Goal: Obtain resource: Download file/media

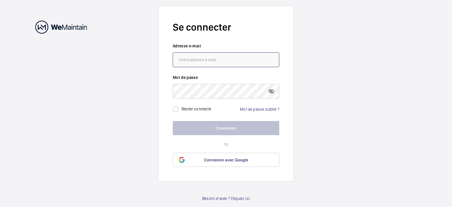
click at [227, 56] on input "email" at bounding box center [226, 59] width 106 height 15
paste input "[EMAIL_ADDRESS][DOMAIN_NAME]"
type input "[EMAIL_ADDRESS][DOMAIN_NAME]"
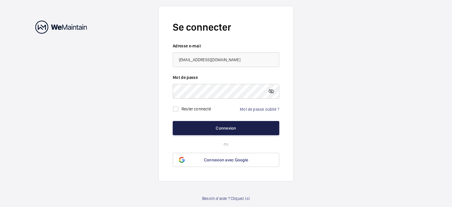
click at [207, 132] on button "Connexion" at bounding box center [226, 128] width 106 height 14
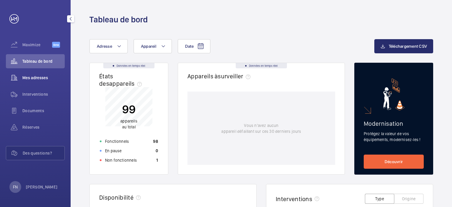
click at [40, 76] on span "Mes adresses" at bounding box center [43, 78] width 42 height 6
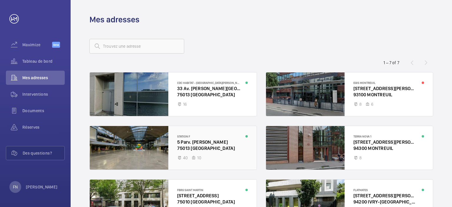
click at [218, 141] on div at bounding box center [173, 148] width 167 height 44
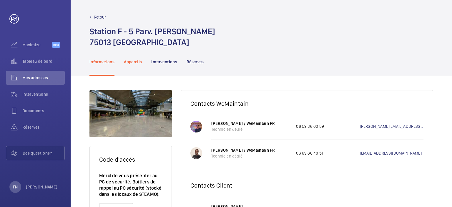
click at [128, 64] on p "Appareils" at bounding box center [133, 62] width 18 height 6
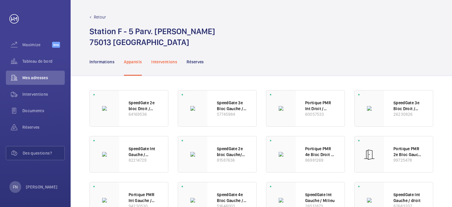
click at [163, 63] on p "Interventions" at bounding box center [164, 62] width 26 height 6
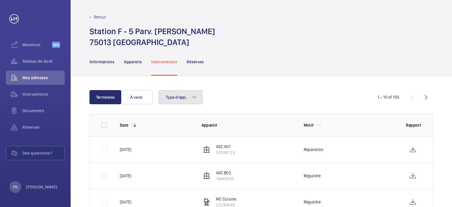
click at [191, 99] on button "Type d'app." at bounding box center [180, 97] width 44 height 14
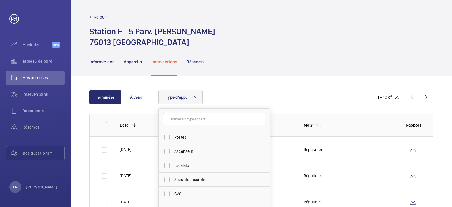
click at [192, 99] on mat-icon at bounding box center [194, 97] width 5 height 7
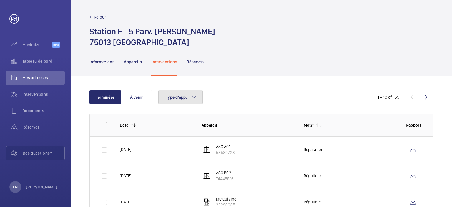
click at [188, 94] on button "Type d'app." at bounding box center [180, 97] width 44 height 14
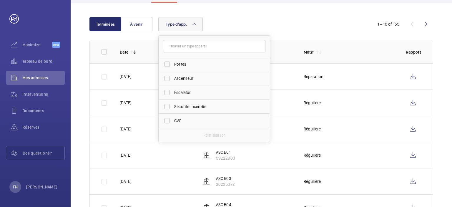
scroll to position [88, 0]
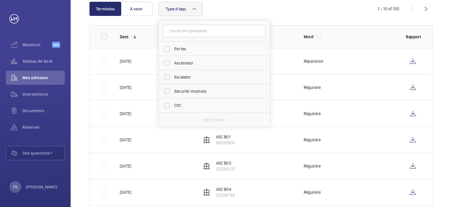
click at [315, 15] on div "Type d'app. Portes Ascenseur Escalator Sécurité incendie CVC Réinitialiser" at bounding box center [260, 9] width 204 height 14
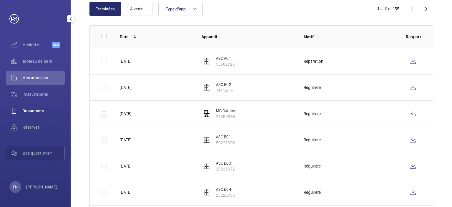
click at [39, 109] on span "Documents" at bounding box center [43, 111] width 42 height 6
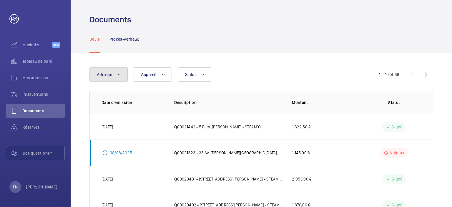
click at [115, 76] on button "Adresse" at bounding box center [108, 74] width 38 height 14
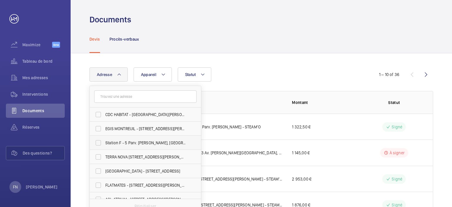
click at [136, 146] on label "Station F - 5 Parv. [PERSON_NAME], [GEOGRAPHIC_DATA] 75013" at bounding box center [141, 143] width 102 height 14
click at [104, 146] on input "Station F - 5 Parv. [PERSON_NAME], [GEOGRAPHIC_DATA] 75013" at bounding box center [98, 143] width 12 height 12
checkbox input "true"
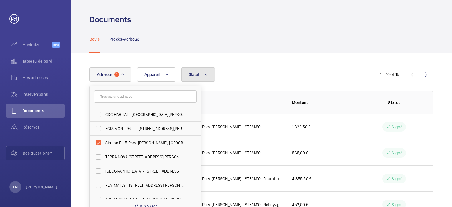
click at [207, 74] on mat-icon at bounding box center [206, 74] width 5 height 7
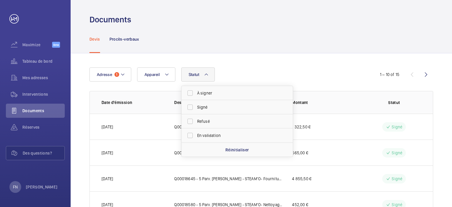
click at [207, 74] on mat-icon at bounding box center [206, 74] width 5 height 7
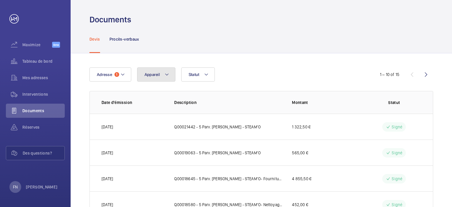
click at [164, 75] on mat-icon at bounding box center [166, 74] width 5 height 7
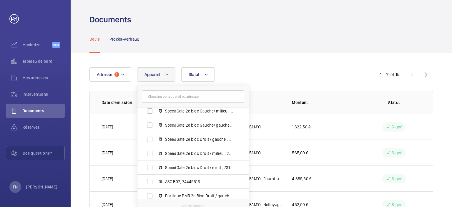
scroll to position [224, 0]
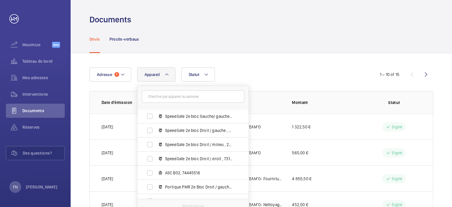
click at [275, 75] on div "Adresse 1 Appareil Station F - 5 Parv. [PERSON_NAME], [GEOGRAPHIC_DATA] Portiqu…" at bounding box center [225, 74] width 273 height 14
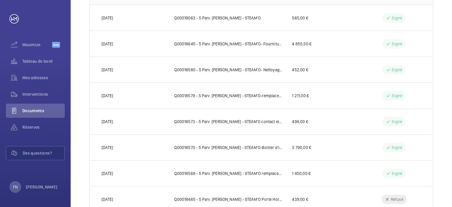
scroll to position [179, 0]
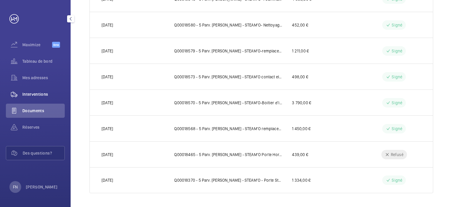
click at [39, 95] on span "Interventions" at bounding box center [43, 94] width 42 height 6
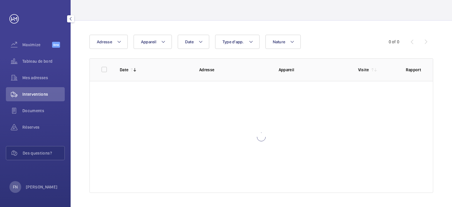
scroll to position [32, 0]
click at [121, 44] on mat-icon at bounding box center [119, 42] width 5 height 7
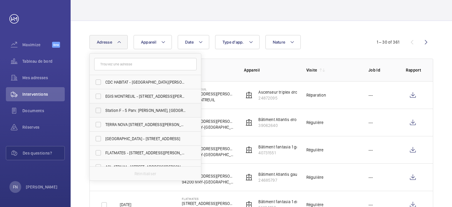
click at [125, 110] on span "Station F - 5 Parv. [PERSON_NAME], [GEOGRAPHIC_DATA] 75013" at bounding box center [145, 110] width 81 height 6
click at [104, 110] on input "Station F - 5 Parv. [PERSON_NAME], [GEOGRAPHIC_DATA] 75013" at bounding box center [98, 110] width 12 height 12
checkbox input "true"
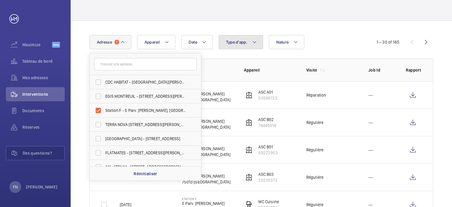
click at [247, 46] on button "Type d'app." at bounding box center [240, 42] width 44 height 14
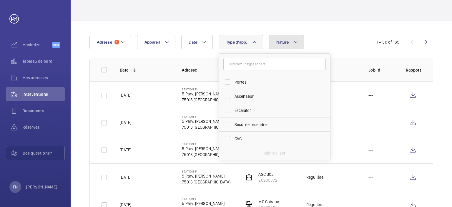
click at [287, 40] on span "Nature" at bounding box center [282, 42] width 13 height 5
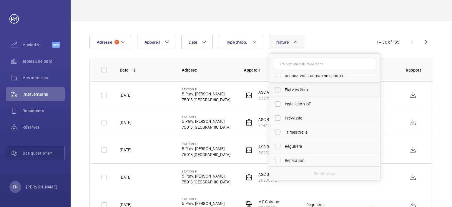
scroll to position [59, 0]
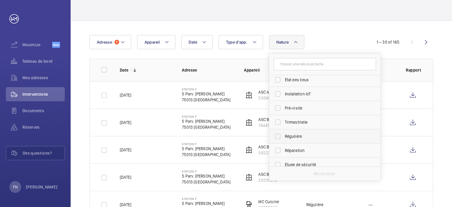
click at [293, 134] on span "Régulière" at bounding box center [325, 136] width 81 height 6
click at [283, 134] on input "Régulière" at bounding box center [278, 136] width 12 height 12
checkbox input "true"
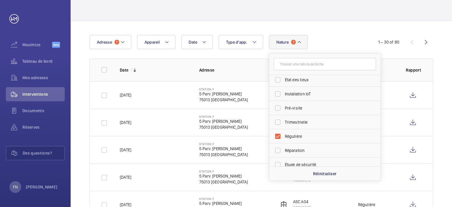
click at [326, 39] on div "Date Adresse 1 Appareil Type d'app. Nature 1 [PERSON_NAME] Rendez-vous client R…" at bounding box center [225, 42] width 273 height 14
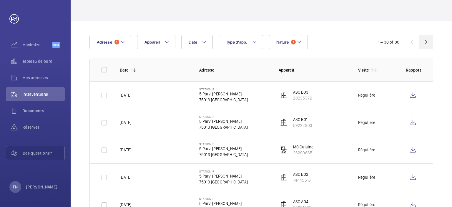
click at [425, 42] on wm-front-icon-button at bounding box center [426, 42] width 14 height 14
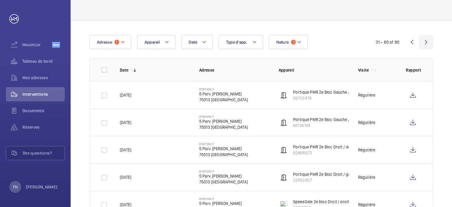
click at [427, 42] on wm-front-icon-button at bounding box center [426, 42] width 14 height 14
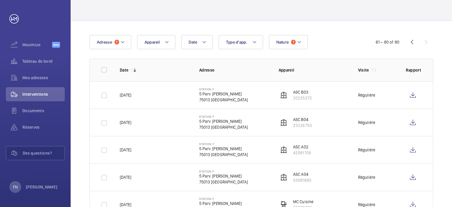
click at [427, 42] on div "61 – 80 of 80" at bounding box center [397, 42] width 71 height 7
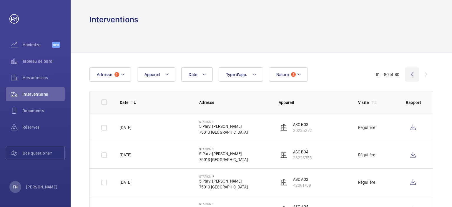
click at [411, 76] on wm-front-icon-button at bounding box center [412, 74] width 14 height 14
click at [102, 101] on input "checkbox" at bounding box center [104, 102] width 12 height 12
checkbox input "true"
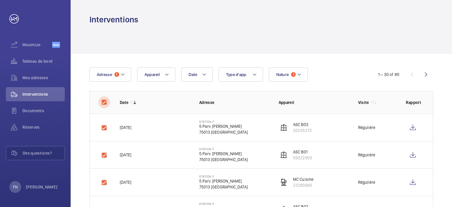
checkbox input "true"
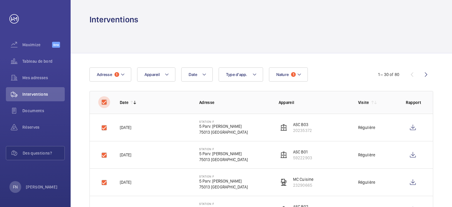
checkbox input "true"
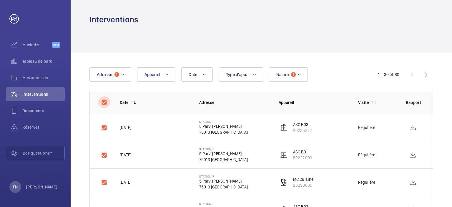
checkbox input "true"
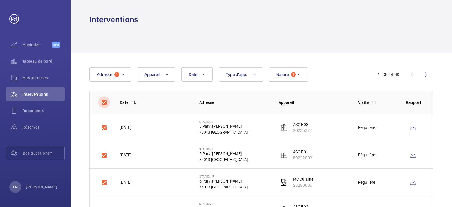
checkbox input "true"
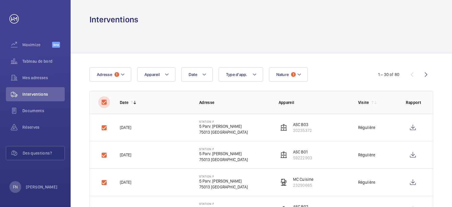
checkbox input "true"
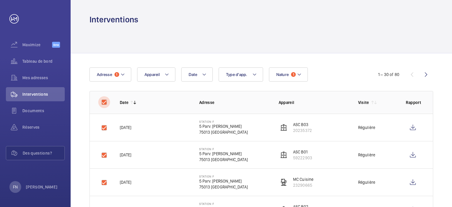
checkbox input "true"
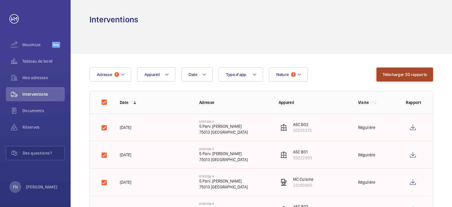
click at [392, 77] on button "Télécharger 30 rapports" at bounding box center [404, 74] width 57 height 14
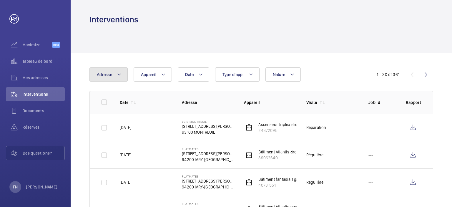
click at [113, 79] on button "Adresse" at bounding box center [108, 74] width 38 height 14
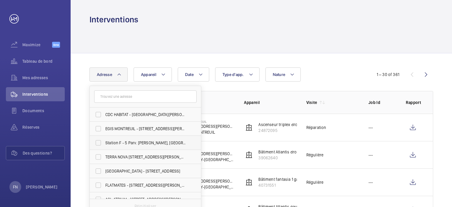
click at [128, 143] on span "Station F - 5 Parv. [PERSON_NAME], [GEOGRAPHIC_DATA] 75013" at bounding box center [145, 143] width 81 height 6
click at [104, 143] on input "Station F - 5 Parv. [PERSON_NAME], [GEOGRAPHIC_DATA] 75013" at bounding box center [98, 143] width 12 height 12
checkbox input "true"
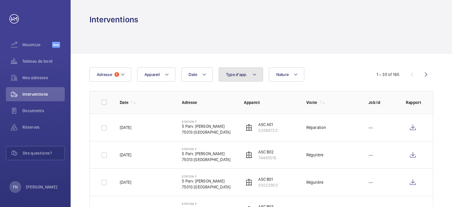
click at [238, 74] on span "Type d'app." at bounding box center [236, 74] width 21 height 5
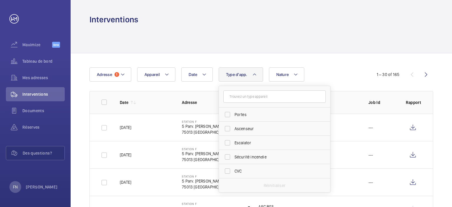
click at [238, 74] on span "Type d'app." at bounding box center [236, 74] width 21 height 5
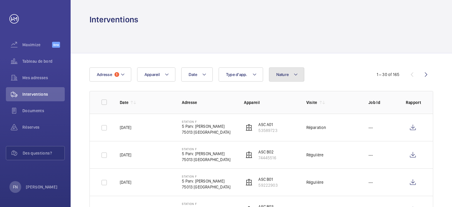
click at [285, 74] on span "Nature" at bounding box center [282, 74] width 13 height 5
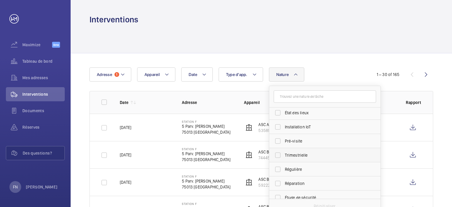
scroll to position [59, 0]
click at [303, 169] on span "Régulière" at bounding box center [325, 169] width 81 height 6
click at [283, 169] on input "Régulière" at bounding box center [278, 169] width 12 height 12
checkbox input "true"
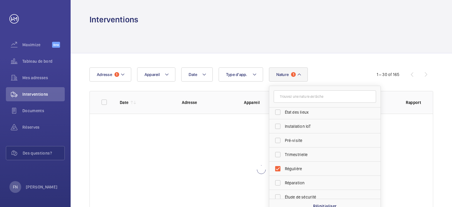
click at [342, 76] on div "Date Adresse 1 Appareil Type d'app. Nature 1 [PERSON_NAME] Rendez-vous client R…" at bounding box center [225, 74] width 273 height 14
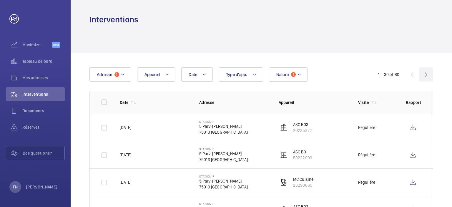
click at [425, 75] on wm-front-icon-button at bounding box center [426, 74] width 14 height 14
click at [104, 102] on input "checkbox" at bounding box center [104, 102] width 12 height 12
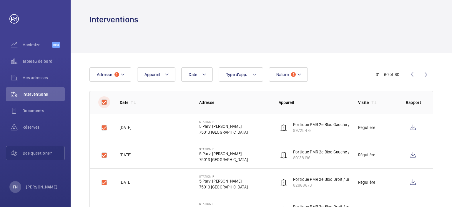
checkbox input "true"
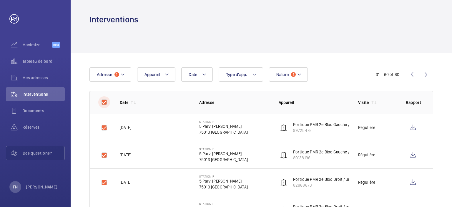
checkbox input "true"
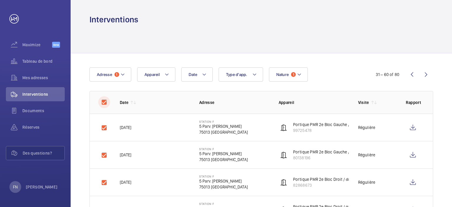
checkbox input "true"
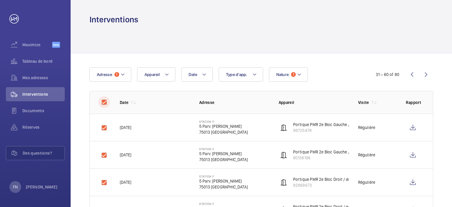
checkbox input "true"
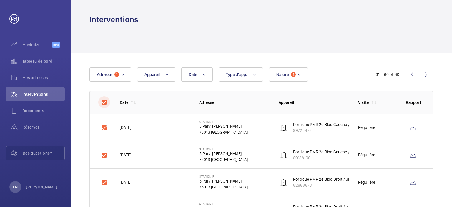
checkbox input "true"
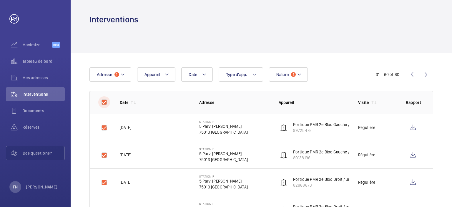
checkbox input "true"
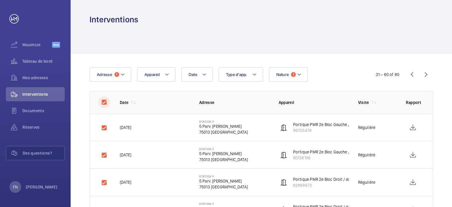
checkbox input "true"
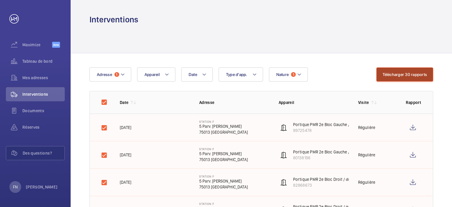
click at [394, 77] on button "Télécharger 30 rapports" at bounding box center [404, 74] width 57 height 14
click at [301, 28] on div at bounding box center [260, 39] width 343 height 28
click at [414, 74] on button "Télécharger 30 rapports" at bounding box center [404, 74] width 57 height 14
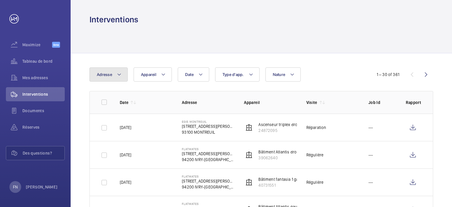
click at [124, 75] on button "Adresse" at bounding box center [108, 74] width 38 height 14
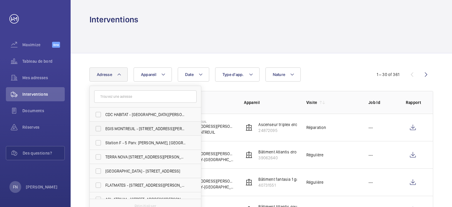
click at [125, 141] on span "Station F - 5 Parv. [PERSON_NAME], [GEOGRAPHIC_DATA] 75013" at bounding box center [145, 143] width 81 height 6
click at [104, 141] on input "Station F - 5 Parv. [PERSON_NAME], [GEOGRAPHIC_DATA] 75013" at bounding box center [98, 143] width 12 height 12
checkbox input "true"
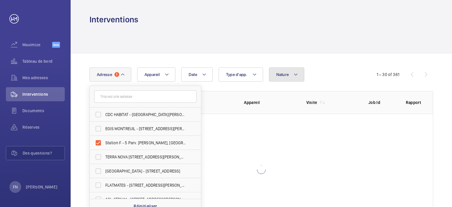
click at [283, 78] on button "Nature" at bounding box center [287, 74] width 36 height 14
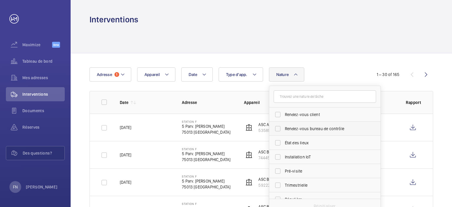
scroll to position [59, 0]
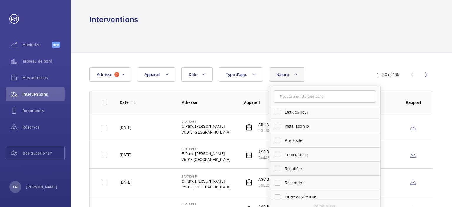
click at [296, 167] on span "Régulière" at bounding box center [325, 169] width 81 height 6
click at [283, 167] on input "Régulière" at bounding box center [278, 169] width 12 height 12
checkbox input "true"
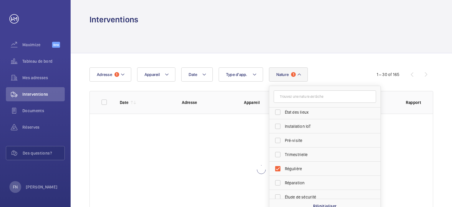
click at [354, 71] on div "Date Adresse 1 Appareil Type d'app. Nature 1 [PERSON_NAME] Rendez-vous client R…" at bounding box center [225, 74] width 273 height 14
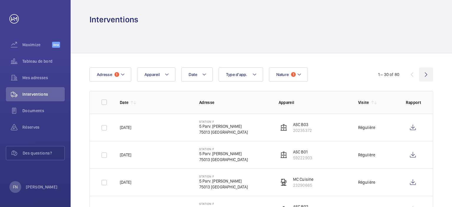
click at [426, 75] on wm-front-icon-button at bounding box center [426, 74] width 14 height 14
click at [101, 102] on input "checkbox" at bounding box center [104, 102] width 12 height 12
checkbox input "true"
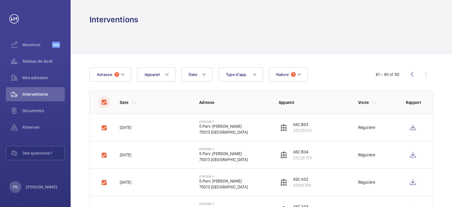
checkbox input "true"
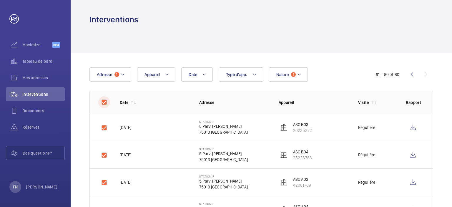
checkbox input "true"
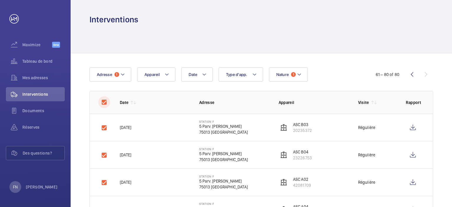
checkbox input "true"
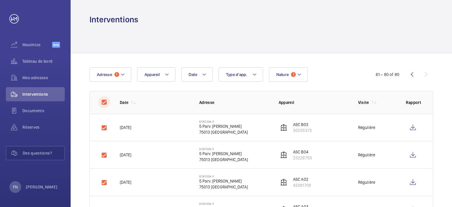
checkbox input "true"
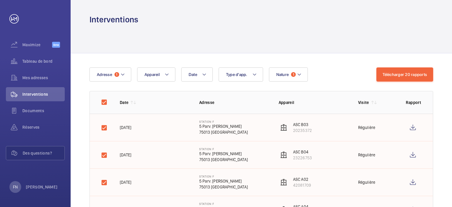
click at [343, 22] on div "Interventions" at bounding box center [260, 19] width 343 height 11
click at [397, 74] on button "Télécharger 20 rapports" at bounding box center [404, 74] width 57 height 14
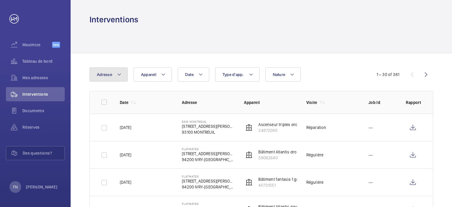
click at [119, 76] on mat-icon at bounding box center [119, 74] width 5 height 7
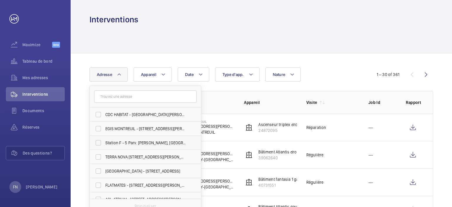
click at [125, 143] on span "Station F - 5 Parv. [PERSON_NAME], [GEOGRAPHIC_DATA] 75013" at bounding box center [145, 143] width 81 height 6
click at [104, 143] on input "Station F - 5 Parv. [PERSON_NAME], [GEOGRAPHIC_DATA] 75013" at bounding box center [98, 143] width 12 height 12
checkbox input "true"
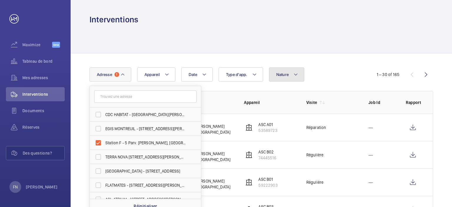
click at [289, 80] on button "Nature" at bounding box center [287, 74] width 36 height 14
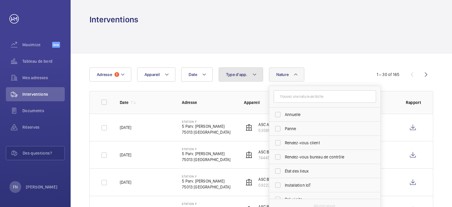
click at [229, 76] on span "Type d'app." at bounding box center [236, 74] width 21 height 5
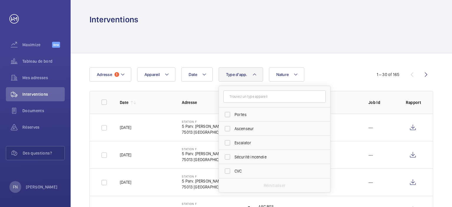
click at [229, 76] on span "Type d'app." at bounding box center [236, 74] width 21 height 5
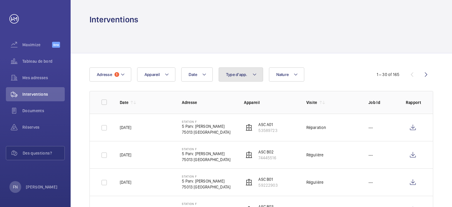
click at [229, 76] on span "Type d'app." at bounding box center [236, 74] width 21 height 5
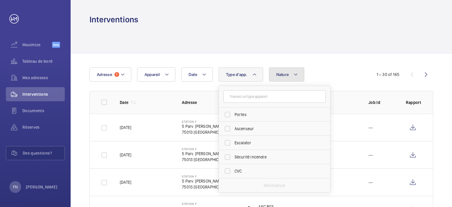
click at [283, 73] on span "Nature" at bounding box center [282, 74] width 13 height 5
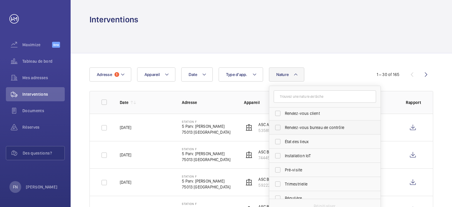
scroll to position [59, 0]
click at [302, 156] on span "Trimestrielle" at bounding box center [325, 154] width 81 height 6
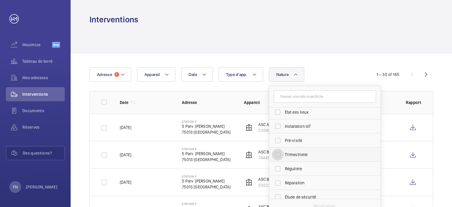
click at [283, 156] on input "Trimestrielle" at bounding box center [278, 154] width 12 height 12
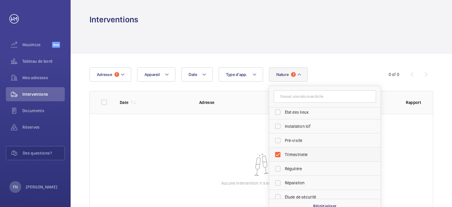
click at [299, 156] on span "Trimestrielle" at bounding box center [325, 154] width 81 height 6
click at [283, 156] on input "Trimestrielle" at bounding box center [278, 154] width 12 height 12
checkbox input "false"
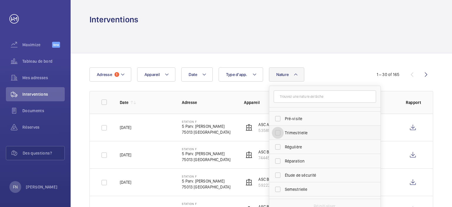
scroll to position [92, 0]
click at [299, 176] on span "Semestrielle" at bounding box center [325, 178] width 81 height 6
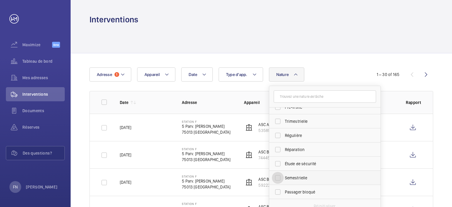
click at [283, 176] on input "Semestrielle" at bounding box center [278, 178] width 12 height 12
checkbox input "true"
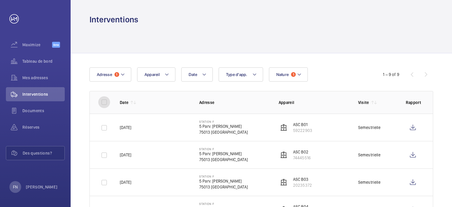
click at [107, 103] on input "checkbox" at bounding box center [104, 102] width 12 height 12
checkbox input "true"
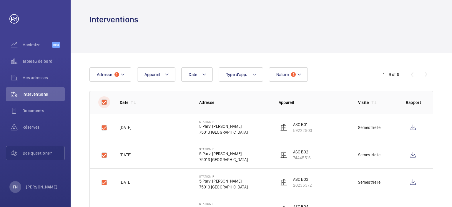
checkbox input "true"
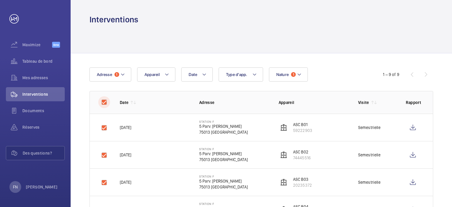
checkbox input "true"
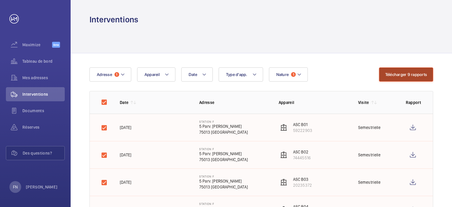
click at [390, 76] on button "Télécharger 9 rapports" at bounding box center [406, 74] width 54 height 14
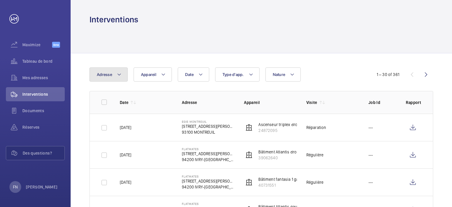
click at [111, 77] on button "Adresse" at bounding box center [108, 74] width 38 height 14
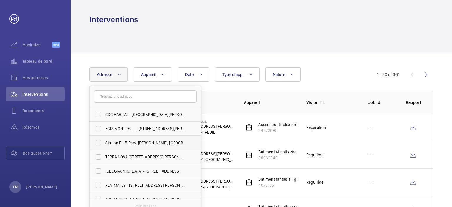
click at [121, 142] on span "Station F - 5 Parv. [PERSON_NAME], [GEOGRAPHIC_DATA] 75013" at bounding box center [145, 143] width 81 height 6
click at [104, 142] on input "Station F - 5 Parv. [PERSON_NAME], [GEOGRAPHIC_DATA] 75013" at bounding box center [98, 143] width 12 height 12
checkbox input "true"
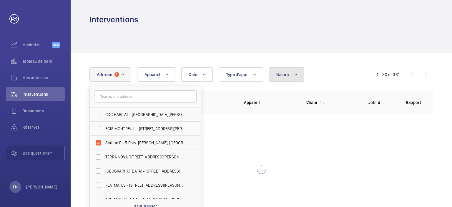
click at [284, 79] on button "Nature" at bounding box center [287, 74] width 36 height 14
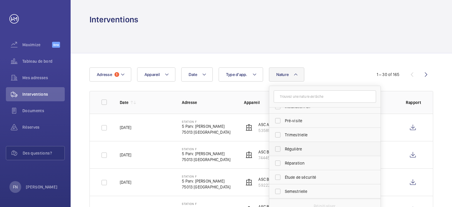
scroll to position [92, 0]
click at [297, 179] on span "Semestrielle" at bounding box center [325, 178] width 81 height 6
click at [283, 179] on input "Semestrielle" at bounding box center [278, 178] width 12 height 12
checkbox input "true"
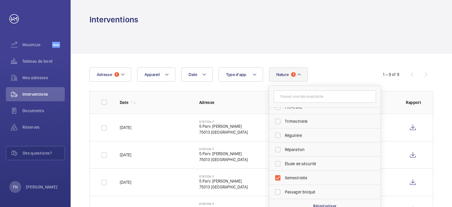
click at [255, 118] on td "Station F 5 Parv. [PERSON_NAME] 75013 [GEOGRAPHIC_DATA]" at bounding box center [229, 126] width 79 height 27
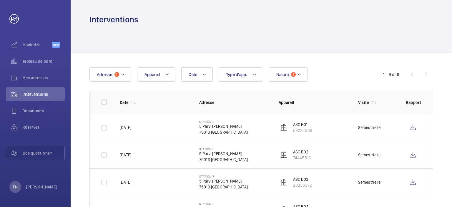
drag, startPoint x: 382, startPoint y: 126, endPoint x: 358, endPoint y: 129, distance: 24.6
click at [358, 129] on td "Semestrielle" at bounding box center [372, 126] width 48 height 27
copy div "Semestrielle"
